Goal: Information Seeking & Learning: Understand process/instructions

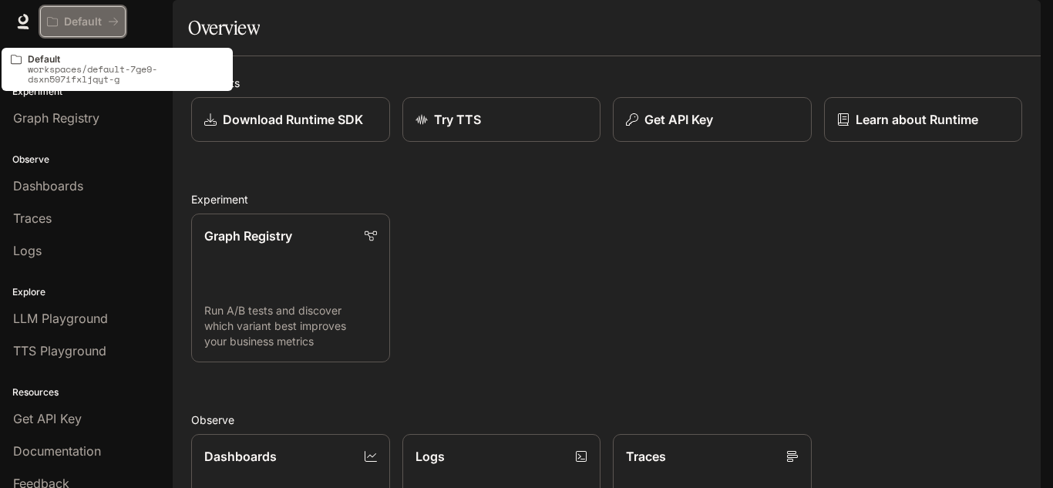
click at [122, 22] on button "Default" at bounding box center [83, 21] width 86 height 31
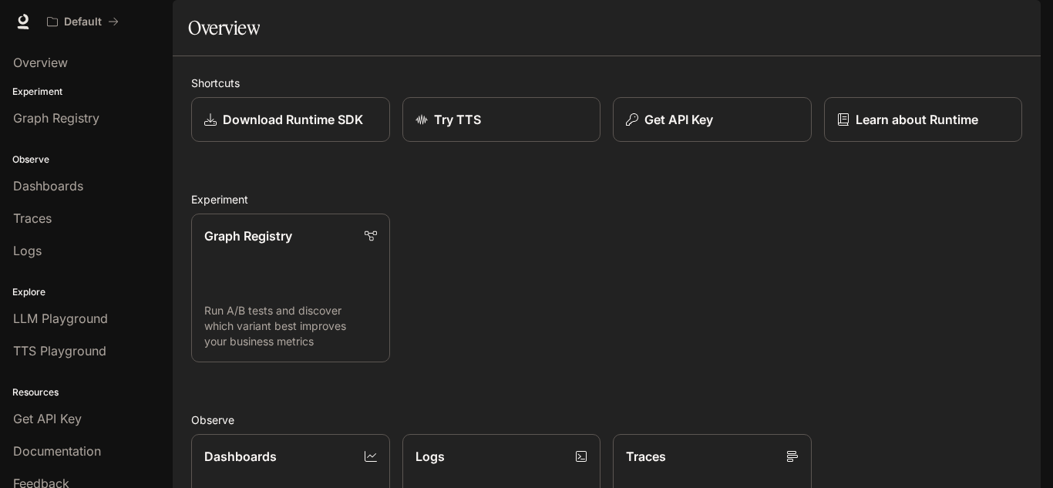
click at [390, 102] on div "Shortcuts Download Runtime SDK Try TTS Get API Key Learn about Runtime Experime…" at bounding box center [607, 438] width 868 height 765
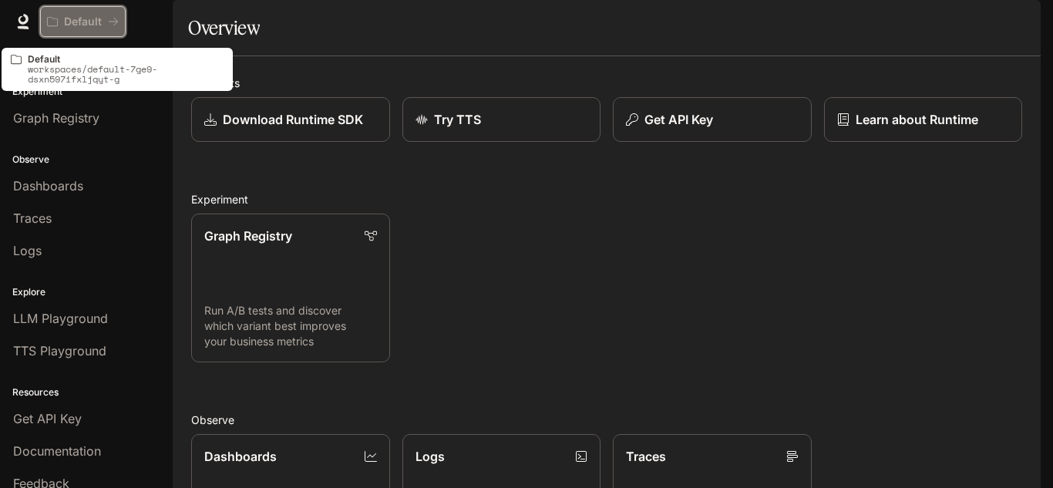
click at [99, 17] on p "Default" at bounding box center [83, 21] width 38 height 13
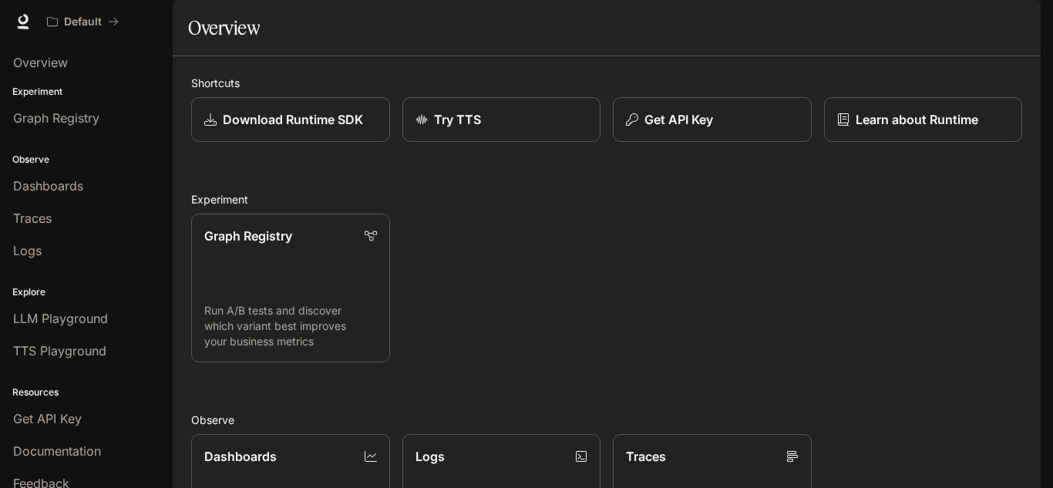
click at [983, 22] on span "Documentation" at bounding box center [947, 21] width 76 height 19
